Goal: Transaction & Acquisition: Purchase product/service

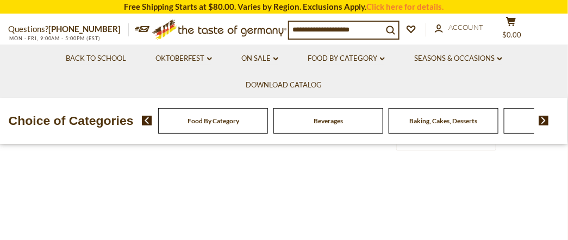
scroll to position [99, 0]
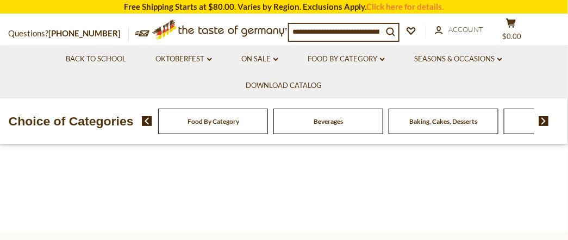
click at [363, 181] on div at bounding box center [283, 151] width 551 height 74
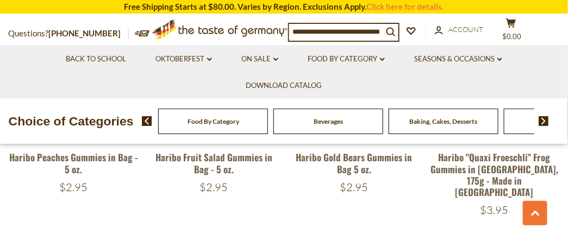
scroll to position [271, 0]
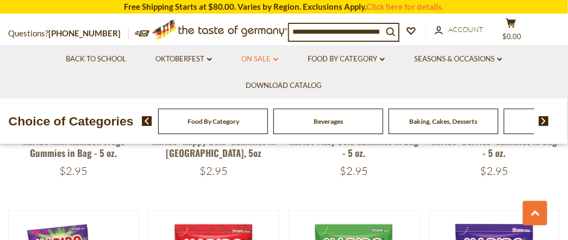
click at [267, 58] on link "On Sale dropdown_arrow" at bounding box center [260, 59] width 36 height 12
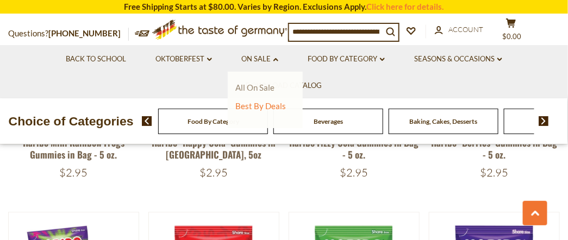
scroll to position [543, 0]
click at [266, 89] on link "All On Sale" at bounding box center [255, 88] width 39 height 10
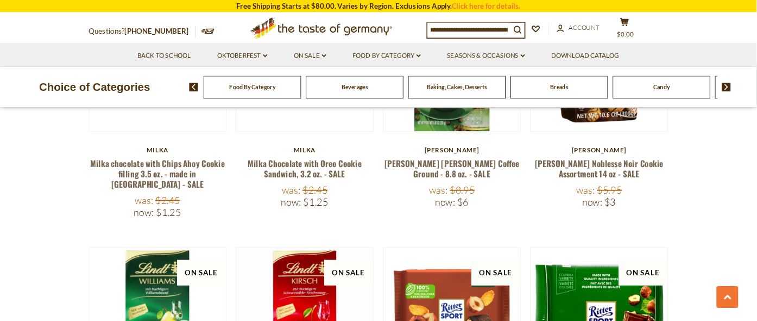
scroll to position [581, 0]
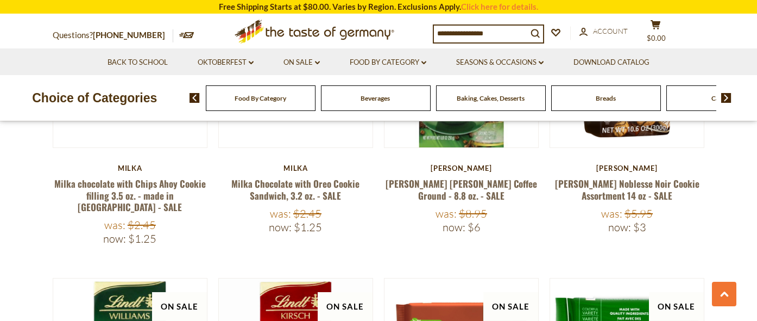
drag, startPoint x: 548, startPoint y: 0, endPoint x: 13, endPoint y: 174, distance: 562.2
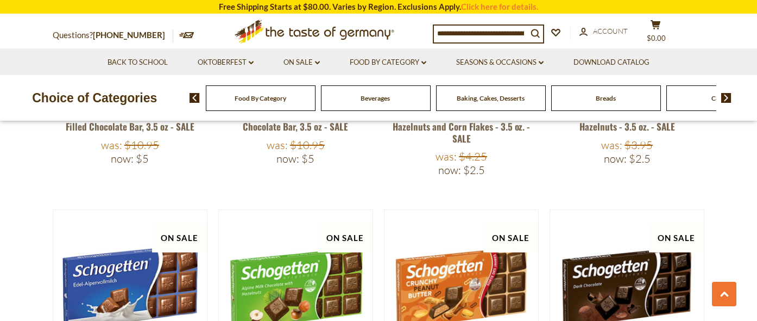
scroll to position [934, 0]
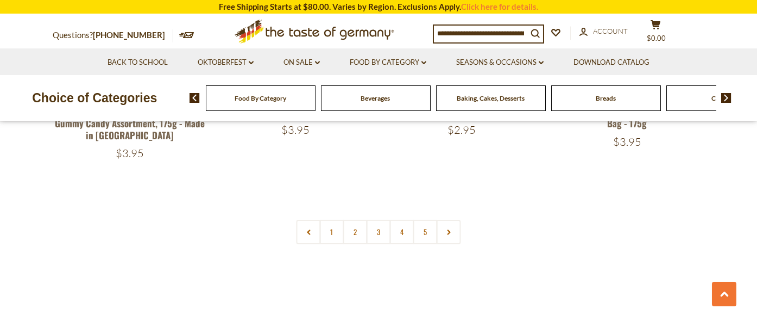
scroll to position [2449, 0]
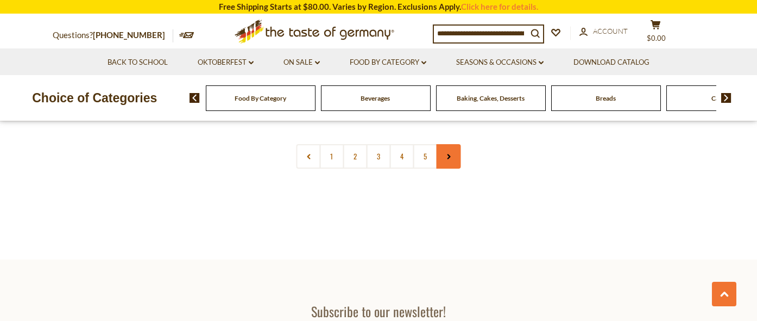
click at [445, 159] on icon at bounding box center [448, 156] width 7 height 5
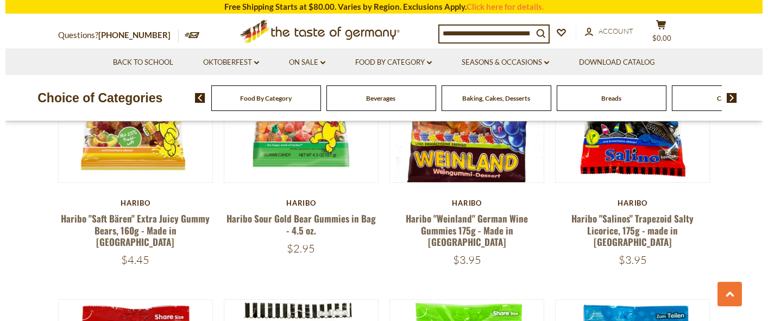
scroll to position [987, 0]
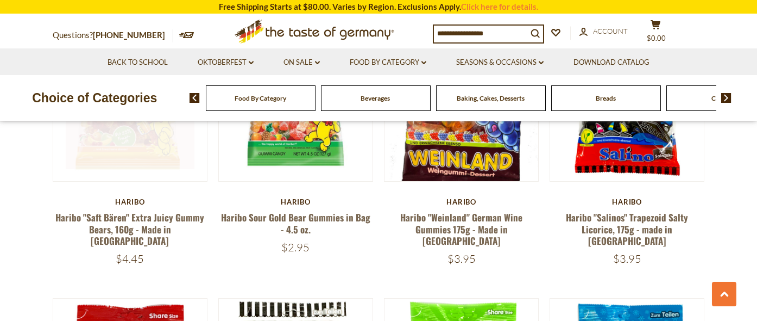
click at [124, 112] on button "Quick View" at bounding box center [129, 100] width 73 height 24
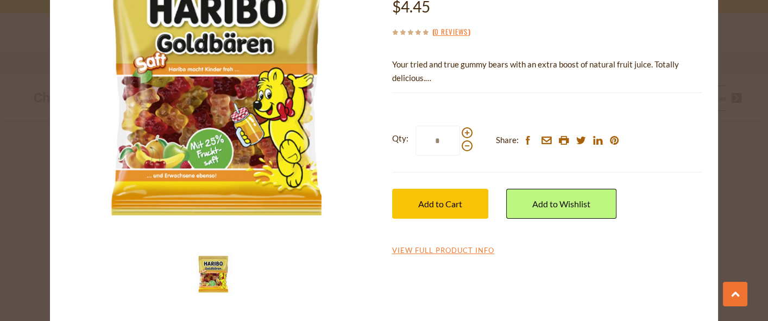
scroll to position [143, 0]
click at [494, 255] on link "View Full Product Info" at bounding box center [443, 251] width 102 height 10
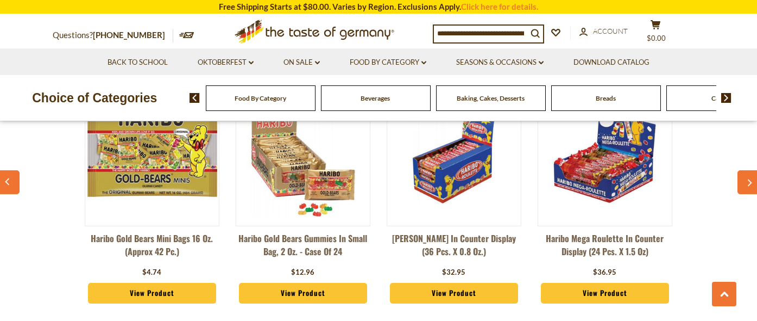
scroll to position [867, 0]
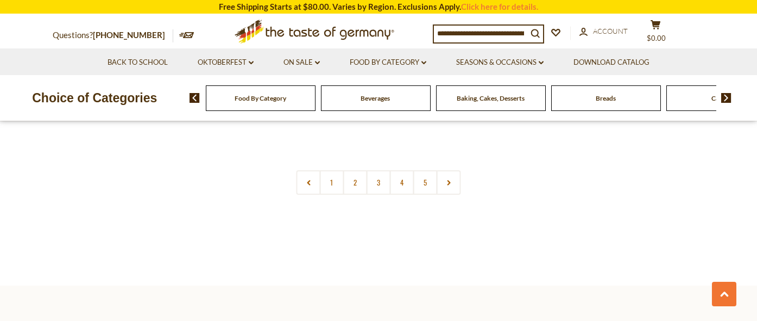
scroll to position [2622, 0]
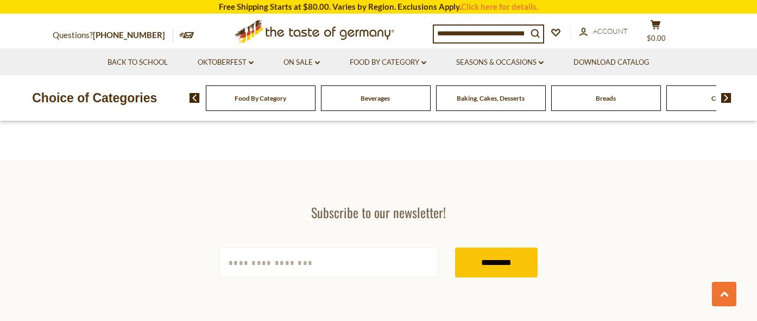
click at [378, 70] on link "3" at bounding box center [379, 57] width 24 height 24
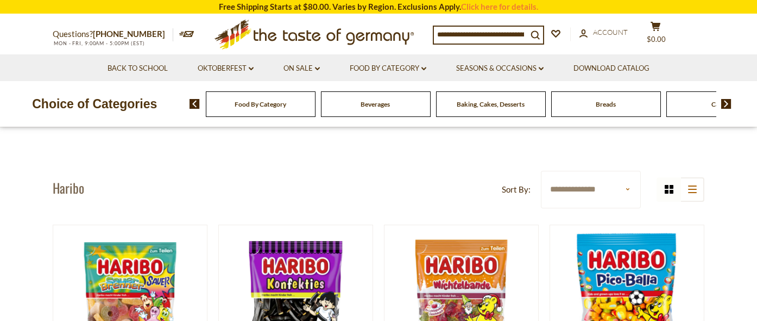
scroll to position [0, 0]
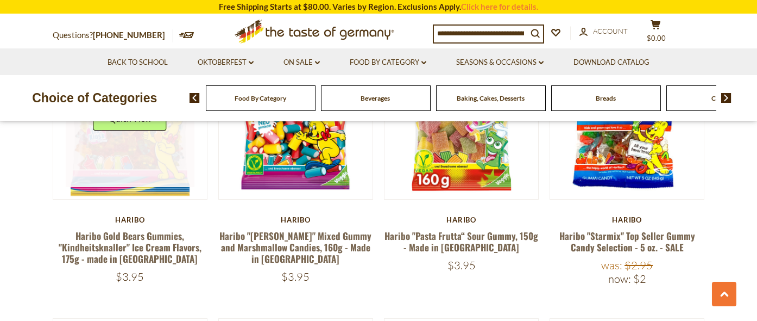
click at [78, 187] on link at bounding box center [130, 122] width 129 height 129
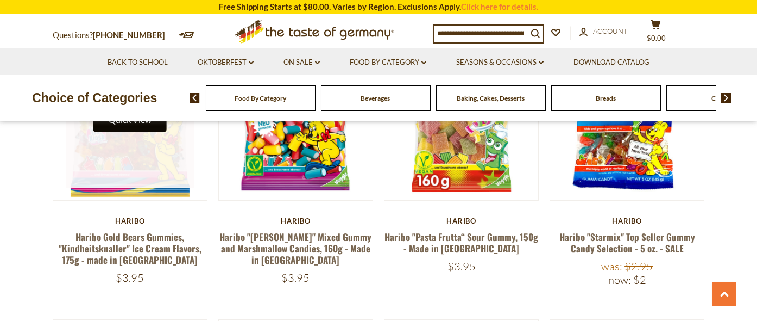
scroll to position [1262, 0]
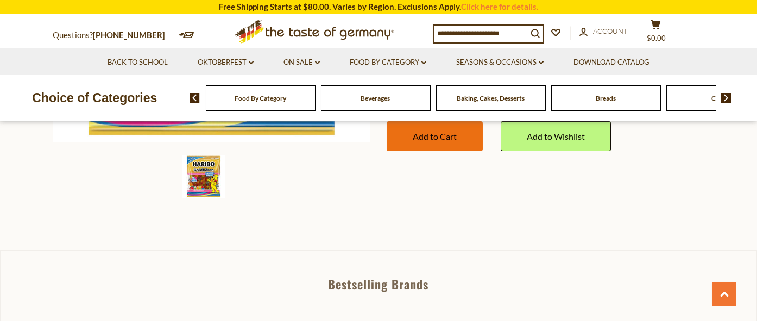
scroll to position [361, 0]
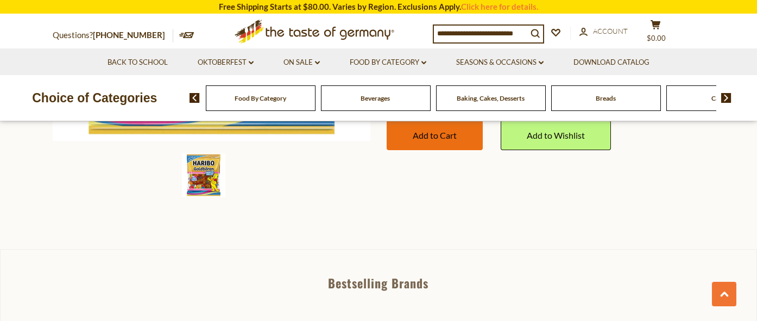
click at [413, 140] on span "Add to Cart" at bounding box center [435, 135] width 44 height 10
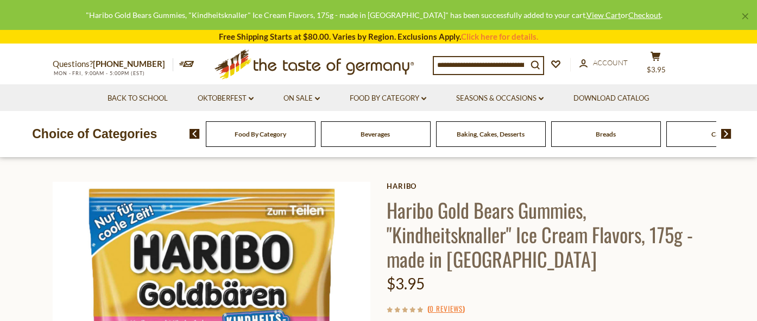
scroll to position [0, 0]
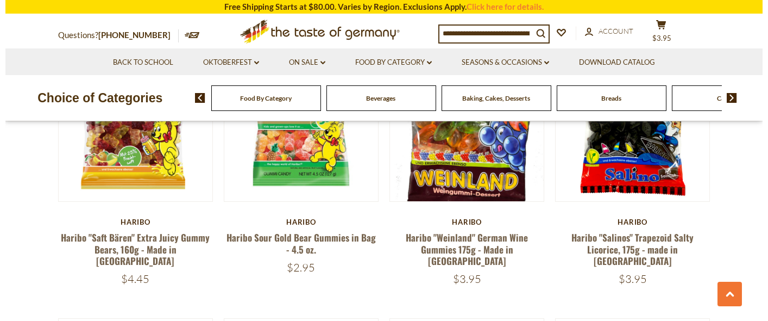
scroll to position [967, 0]
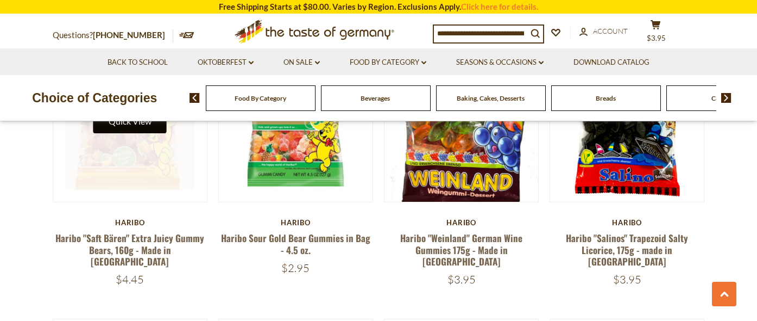
click at [130, 133] on button "Quick View" at bounding box center [129, 121] width 73 height 24
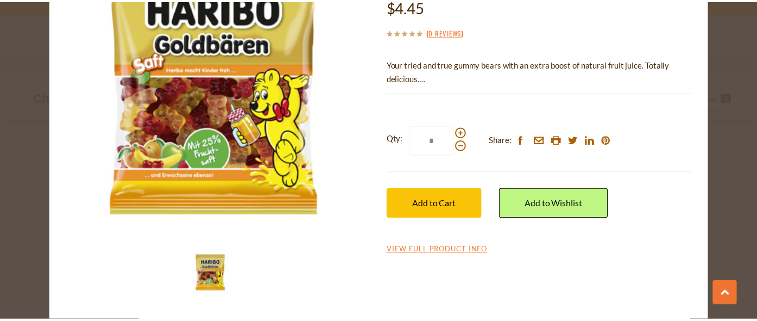
scroll to position [143, 0]
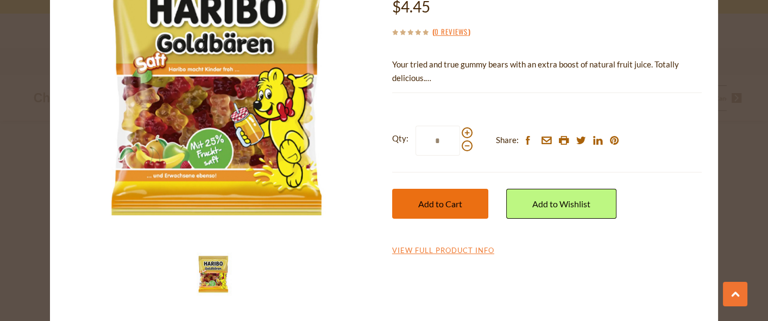
click at [437, 218] on button "Add to Cart" at bounding box center [440, 204] width 96 height 30
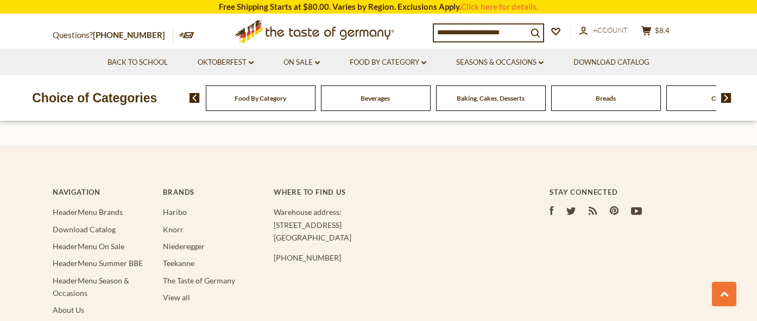
scroll to position [2686, 0]
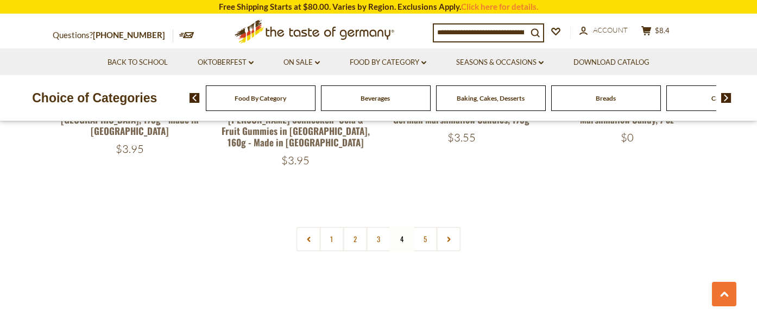
scroll to position [2464, 0]
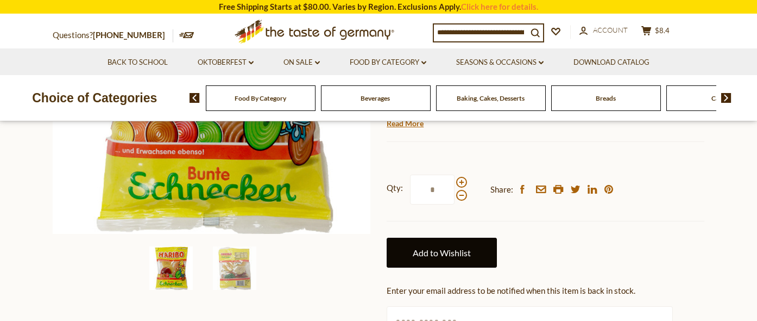
click at [446, 267] on link "Add to Wishlist" at bounding box center [442, 252] width 110 height 30
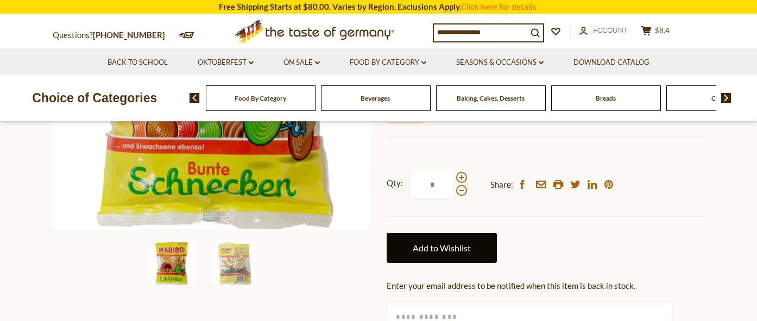
scroll to position [287, 0]
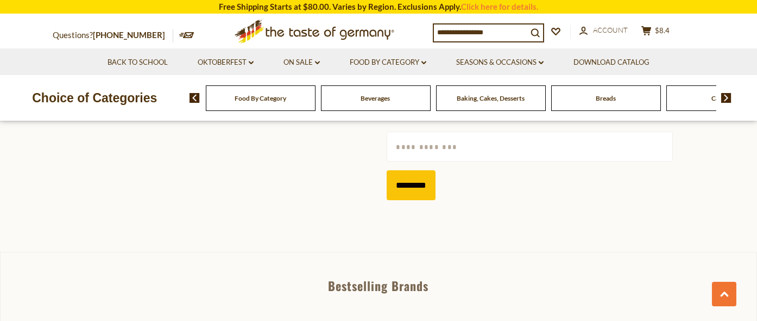
scroll to position [455, 0]
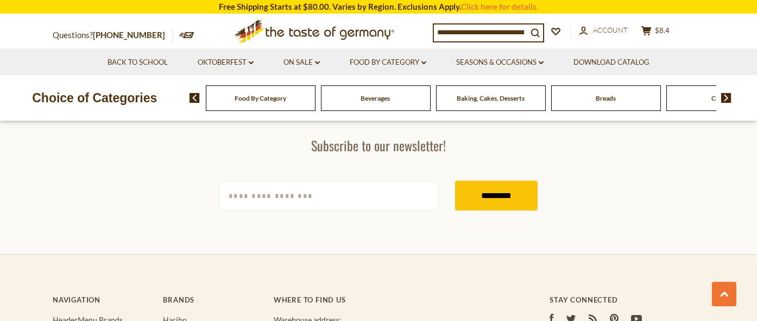
scroll to position [2674, 0]
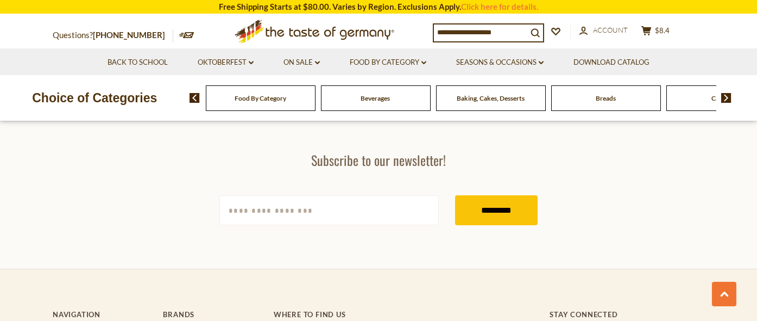
click at [407, 17] on link "4" at bounding box center [402, 5] width 24 height 24
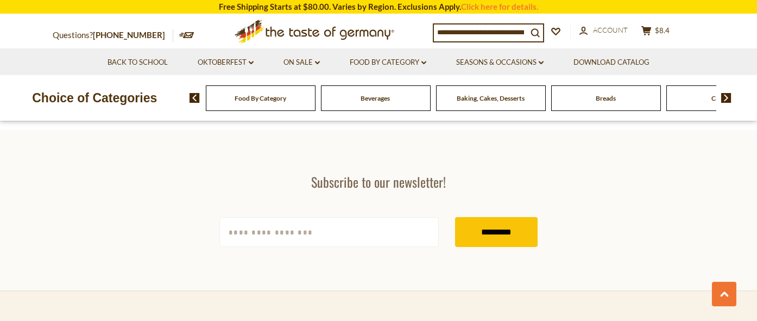
scroll to position [2635, 0]
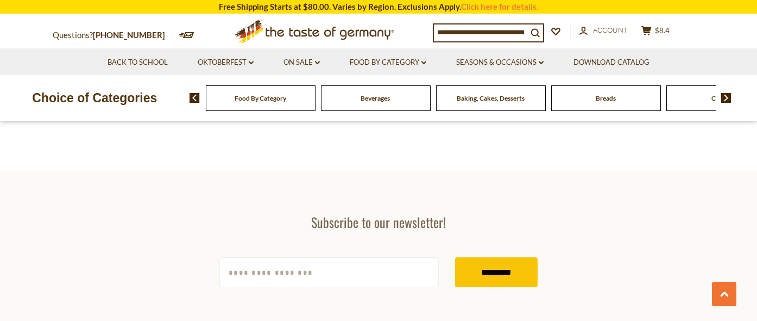
click at [440, 79] on link at bounding box center [449, 67] width 24 height 24
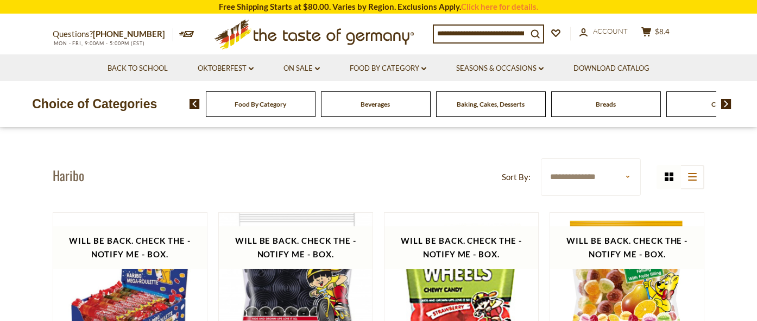
click at [752, 101] on div "Food By Category Beverages Baking, Cakes, Desserts Breads Candy Cereal Cookies …" at bounding box center [474, 104] width 568 height 26
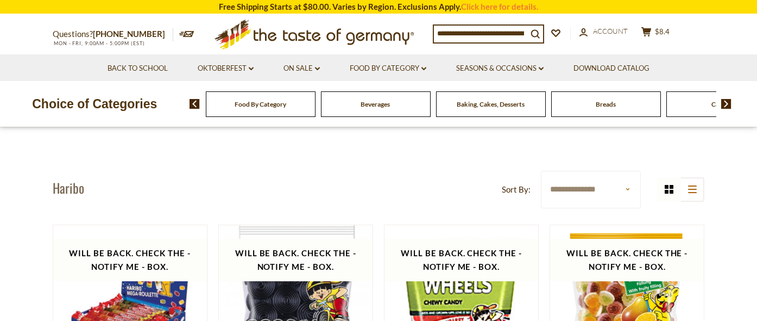
click at [261, 102] on span "Food By Category" at bounding box center [261, 104] width 52 height 8
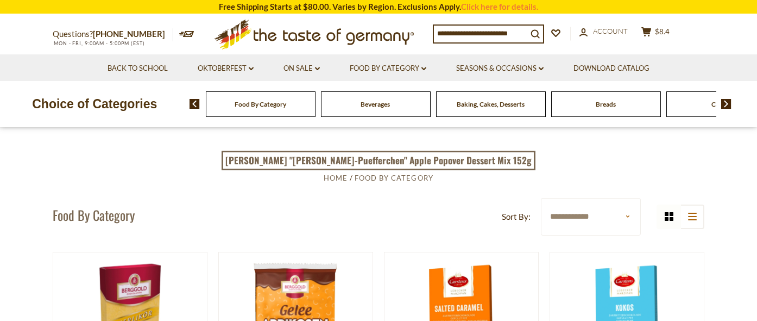
click at [277, 101] on span "Food By Category" at bounding box center [261, 104] width 52 height 8
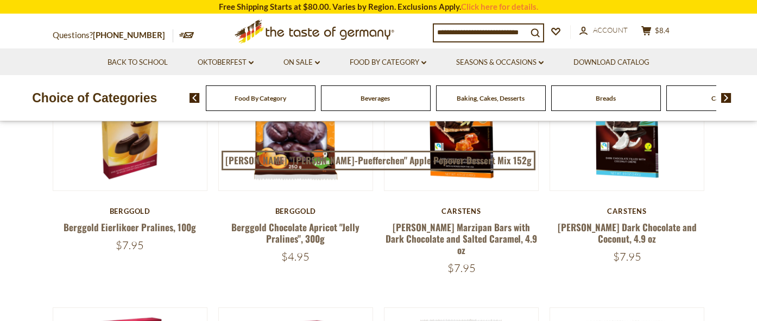
scroll to position [216, 0]
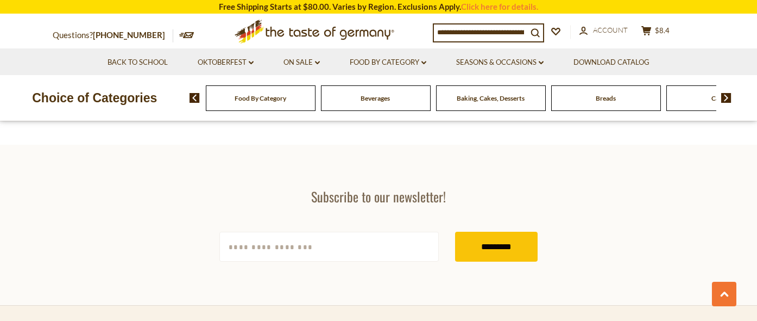
scroll to position [2583, 0]
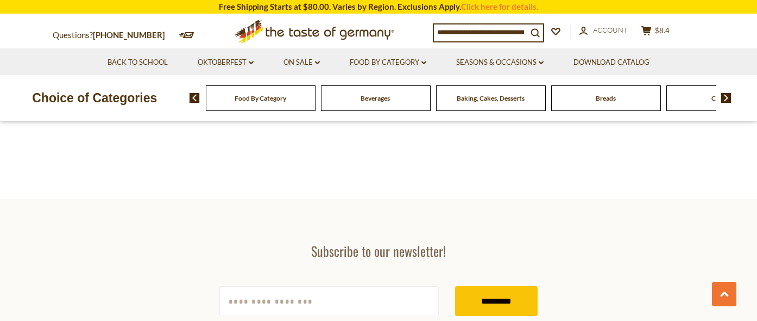
click at [349, 108] on link "2" at bounding box center [355, 96] width 24 height 24
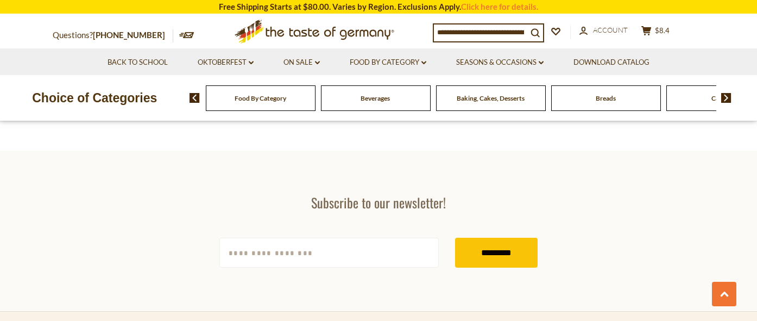
scroll to position [2657, 0]
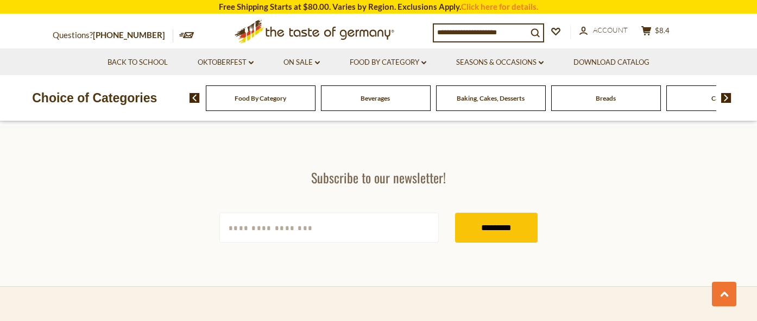
click at [379, 35] on link "3" at bounding box center [379, 22] width 24 height 24
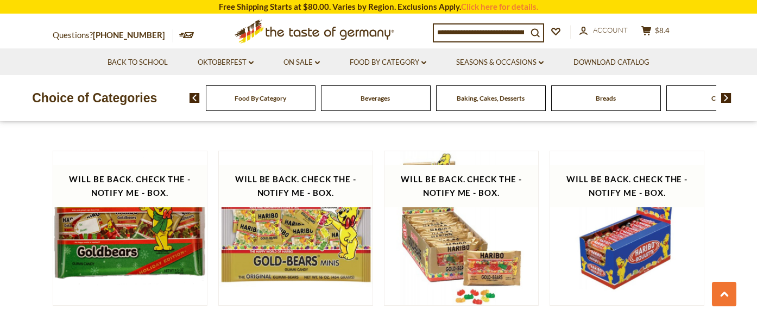
scroll to position [2314, 0]
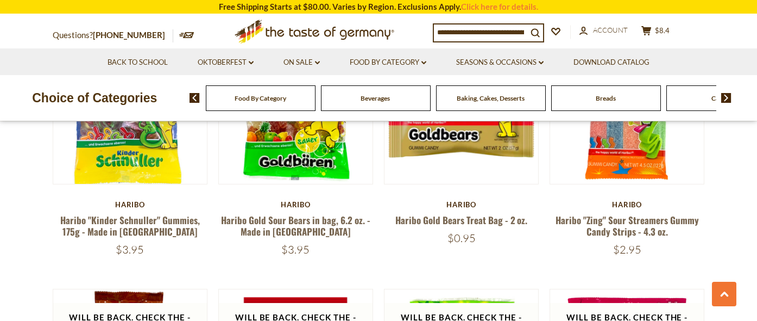
scroll to position [1008, 0]
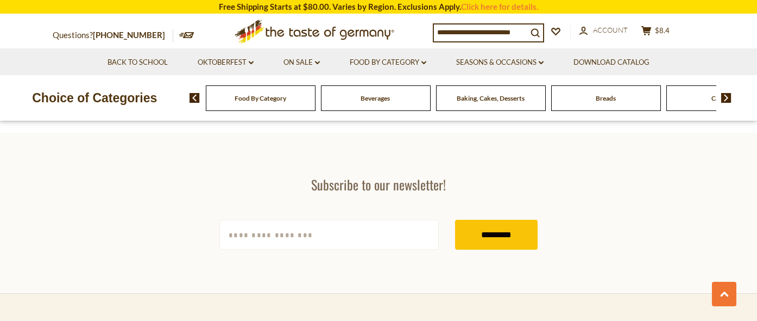
click at [430, 42] on link "5" at bounding box center [425, 29] width 24 height 24
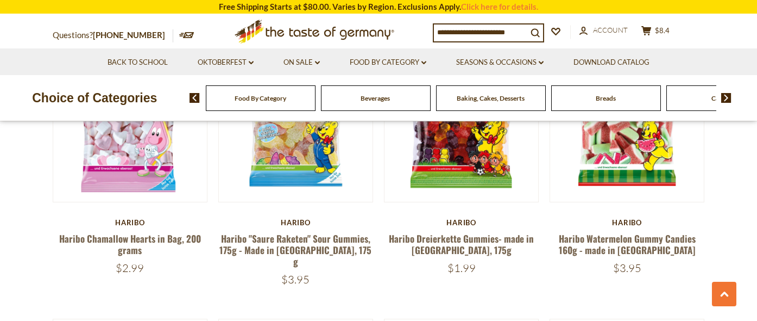
scroll to position [978, 0]
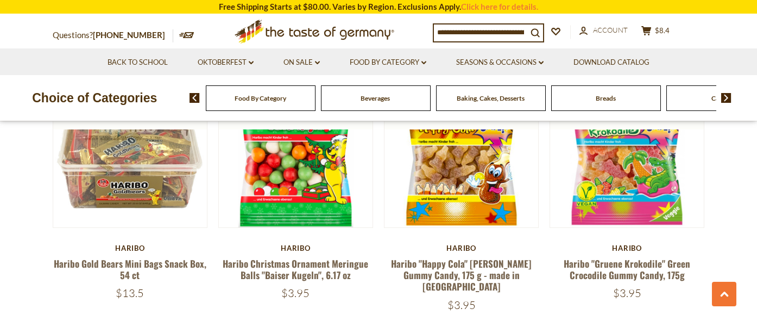
scroll to position [1762, 0]
